Goal: Information Seeking & Learning: Learn about a topic

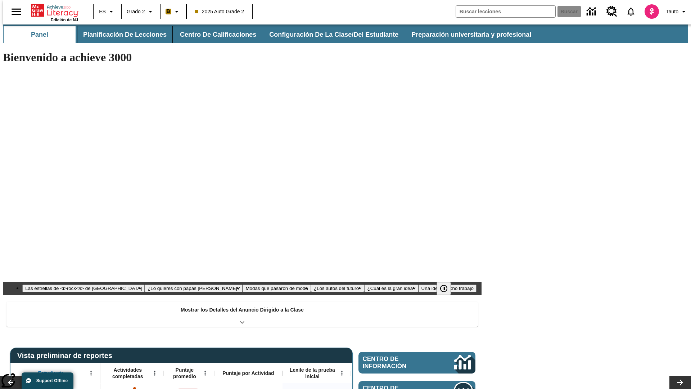
click at [121, 35] on button "Planificación de lecciones" at bounding box center [125, 34] width 96 height 17
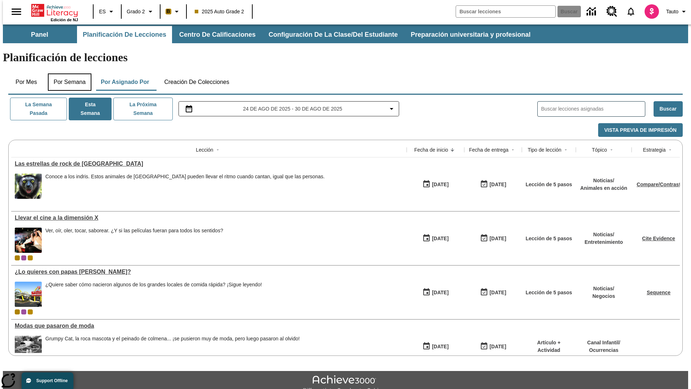
click at [67, 73] on button "Por semana" at bounding box center [70, 81] width 44 height 17
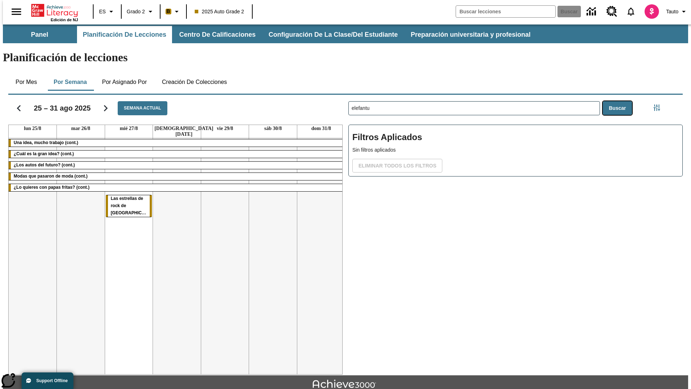
click at [619, 101] on button "Buscar" at bounding box center [617, 108] width 29 height 14
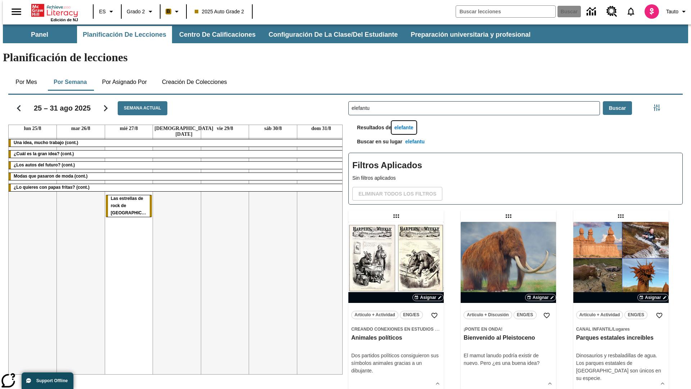
click at [405, 121] on button "elefante" at bounding box center [404, 127] width 25 height 13
type input "elefante"
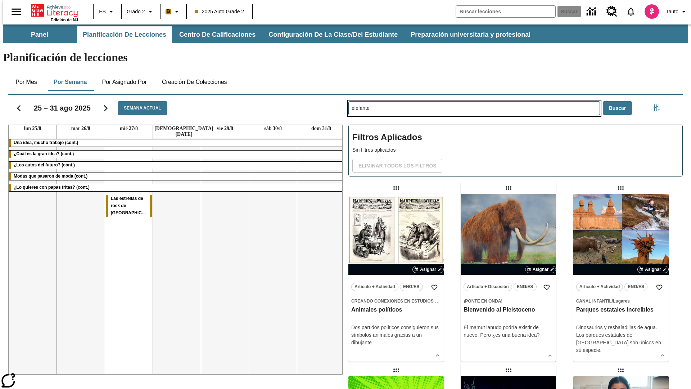
type input "elefantu"
